Goal: Task Accomplishment & Management: Use online tool/utility

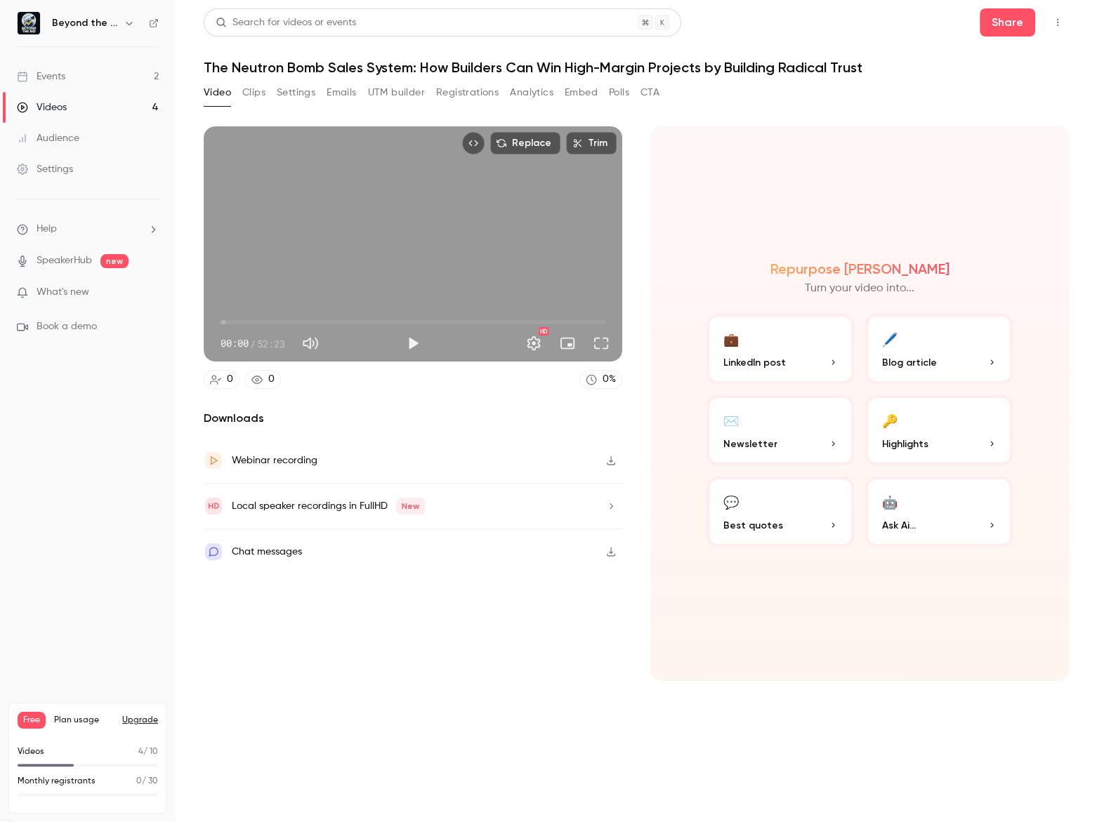
click at [358, 318] on span "00:00" at bounding box center [413, 322] width 385 height 22
click at [223, 320] on span "00:00" at bounding box center [220, 322] width 4 height 4
click at [403, 348] on button "Play" at bounding box center [413, 343] width 28 height 28
click at [414, 338] on button "Play" at bounding box center [413, 343] width 28 height 28
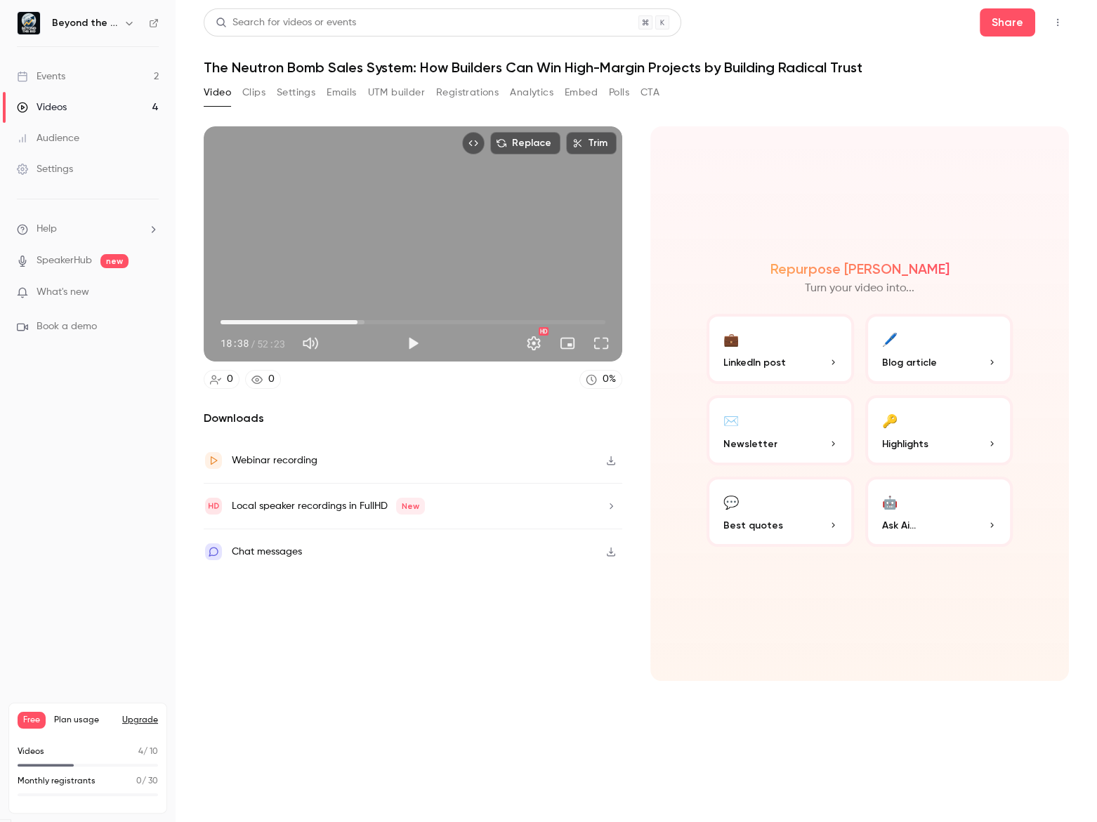
click at [414, 338] on button "Play" at bounding box center [413, 343] width 28 height 28
click at [770, 511] on button "💬 Best quotes" at bounding box center [780, 512] width 147 height 70
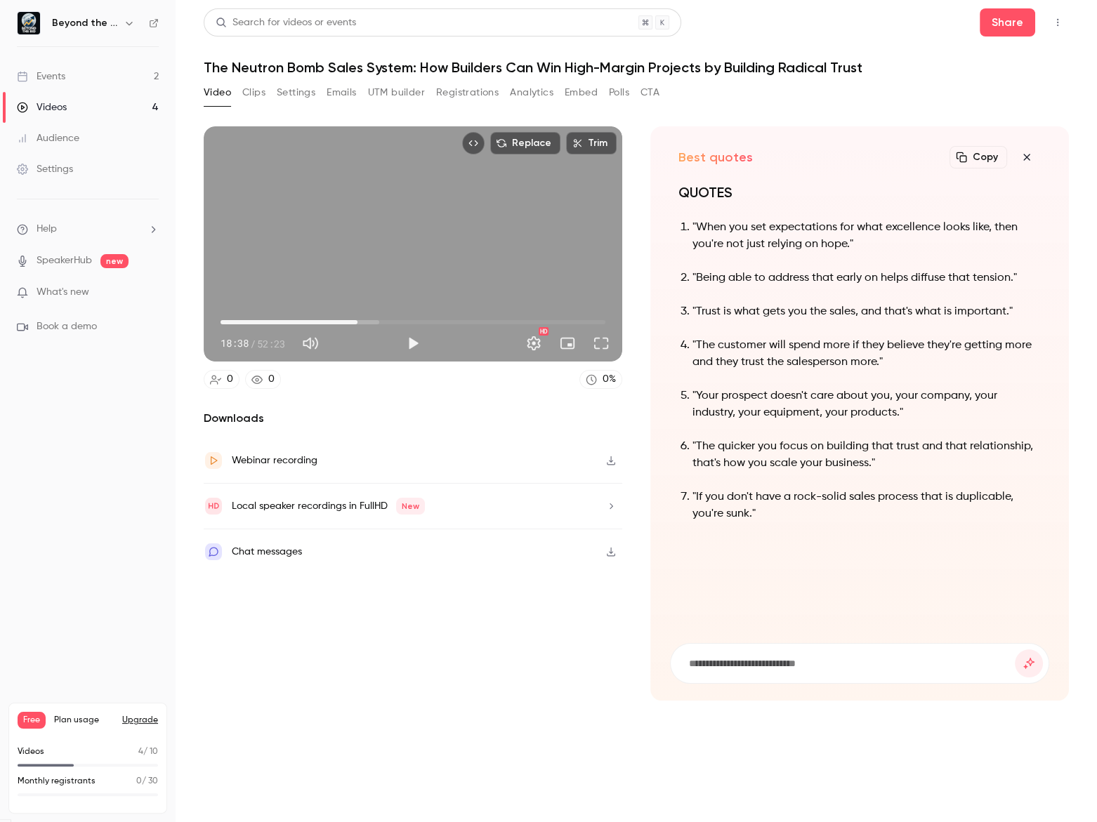
click at [854, 415] on p ""Your prospect doesn't care about you, your company, your industry, your equipm…" at bounding box center [867, 405] width 348 height 34
click at [848, 419] on p ""Your prospect doesn't care about you, your company, your industry, your equipm…" at bounding box center [867, 405] width 348 height 34
click at [972, 165] on button "Copy" at bounding box center [979, 157] width 58 height 22
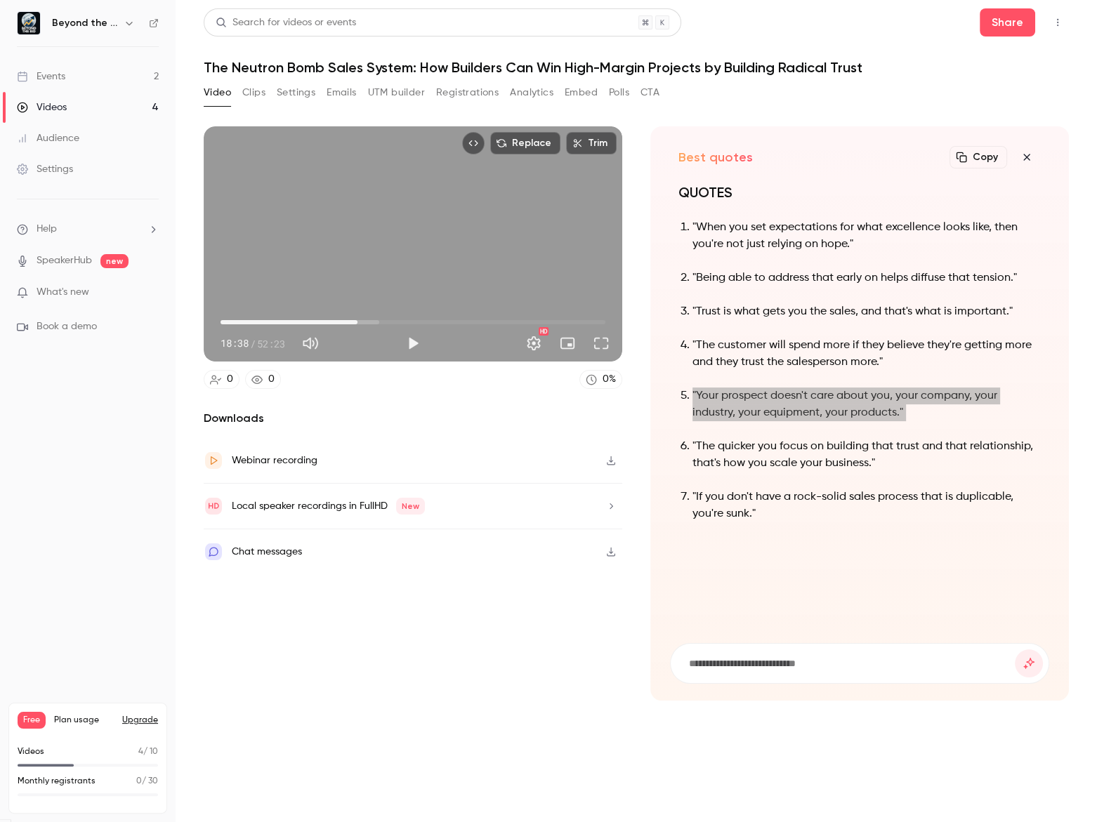
type input "******"
